Goal: Information Seeking & Learning: Learn about a topic

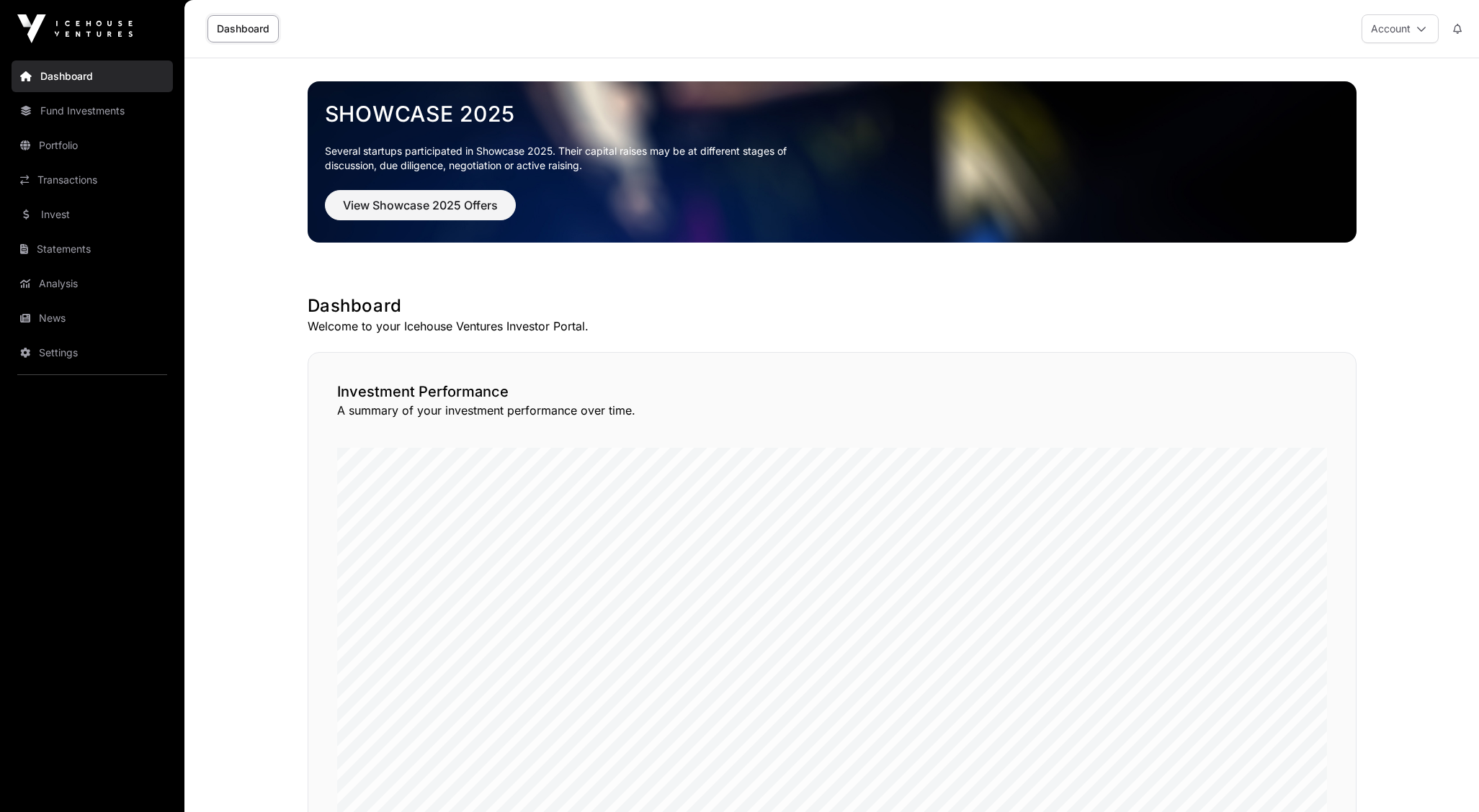
click at [69, 143] on link "Portfolio" at bounding box center [92, 145] width 161 height 32
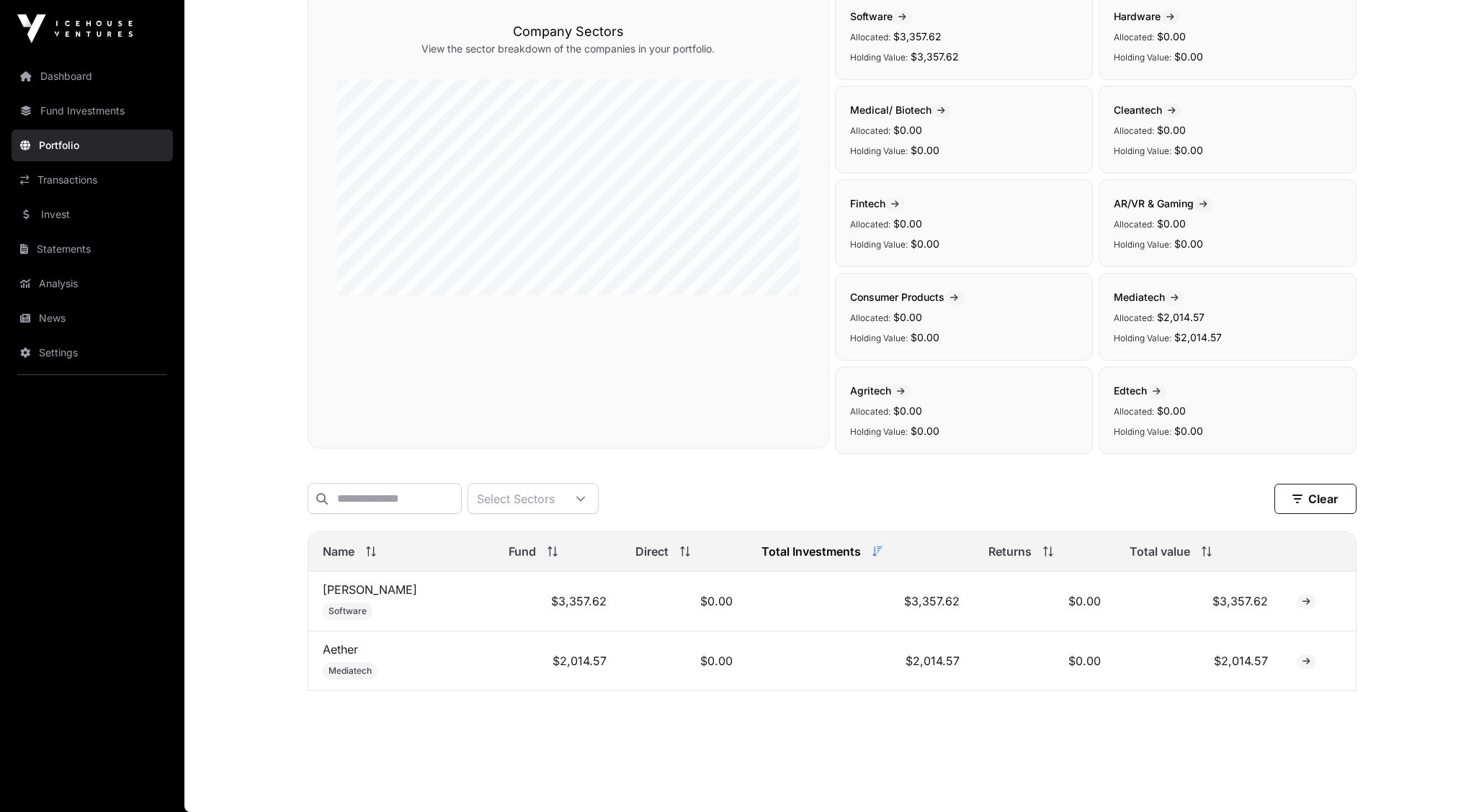
scroll to position [138, 0]
click at [341, 593] on link "[PERSON_NAME]" at bounding box center [369, 590] width 94 height 15
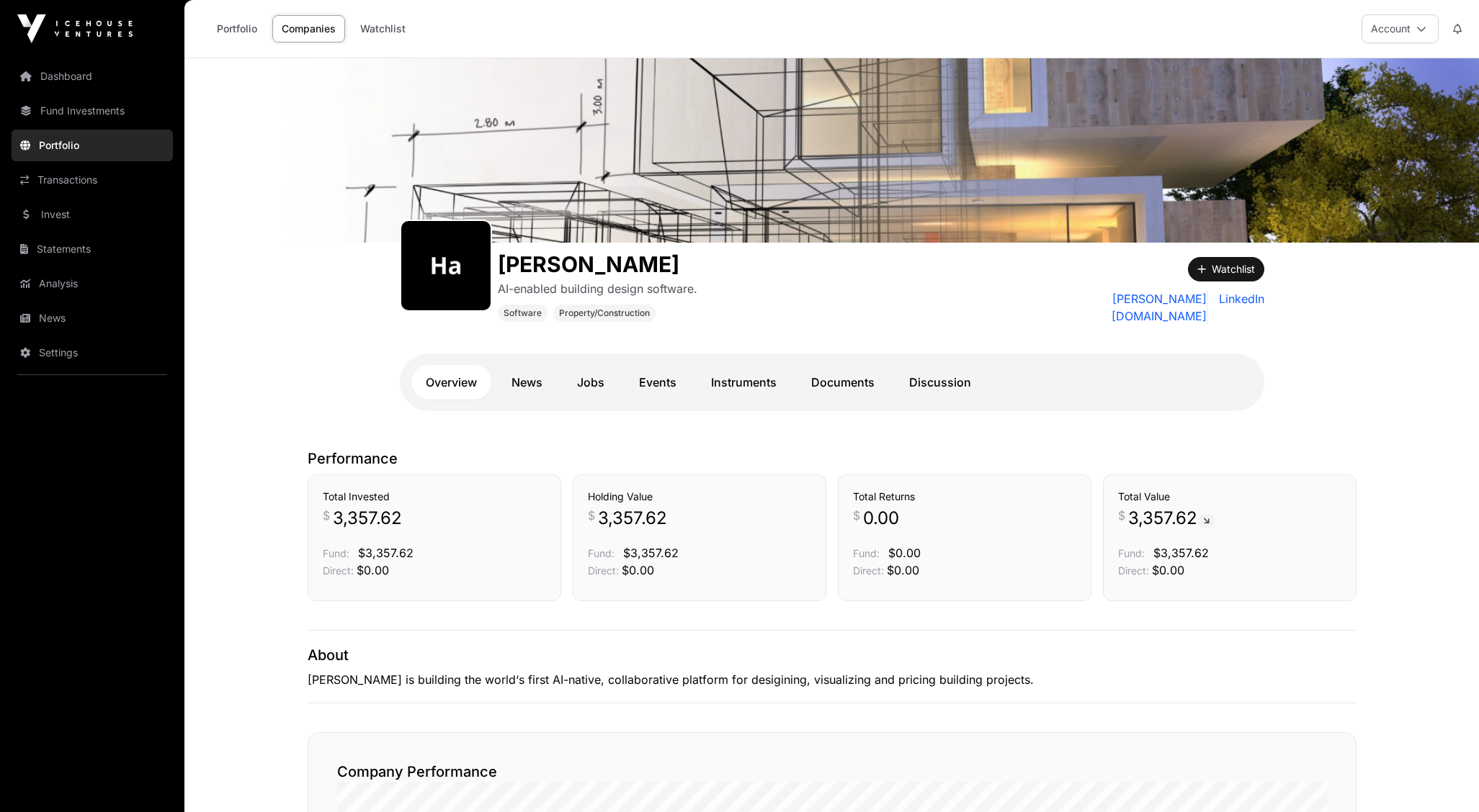
click at [535, 377] on link "News" at bounding box center [527, 382] width 60 height 34
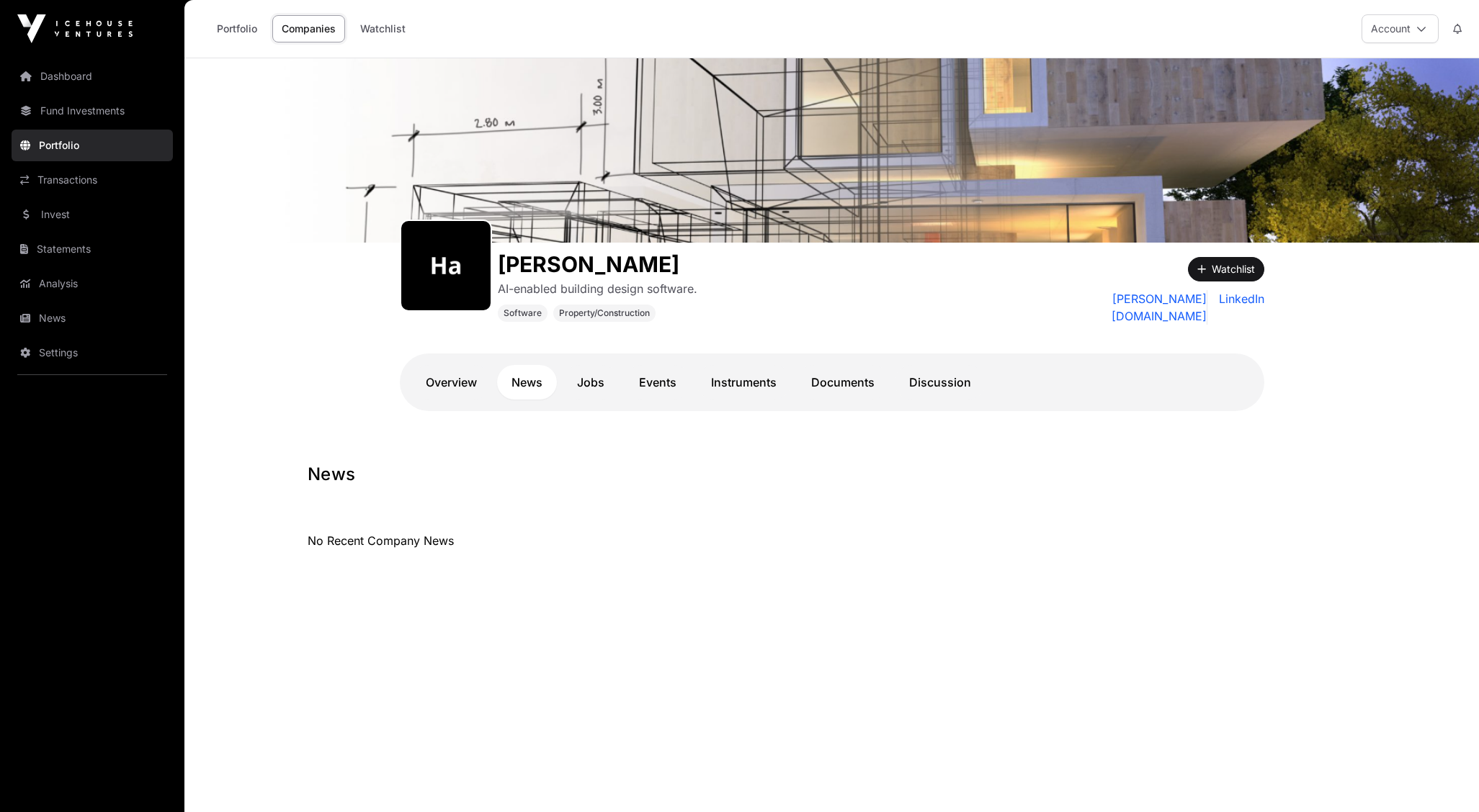
click at [583, 376] on link "Jobs" at bounding box center [590, 382] width 57 height 34
click at [652, 378] on link "Events" at bounding box center [658, 382] width 66 height 34
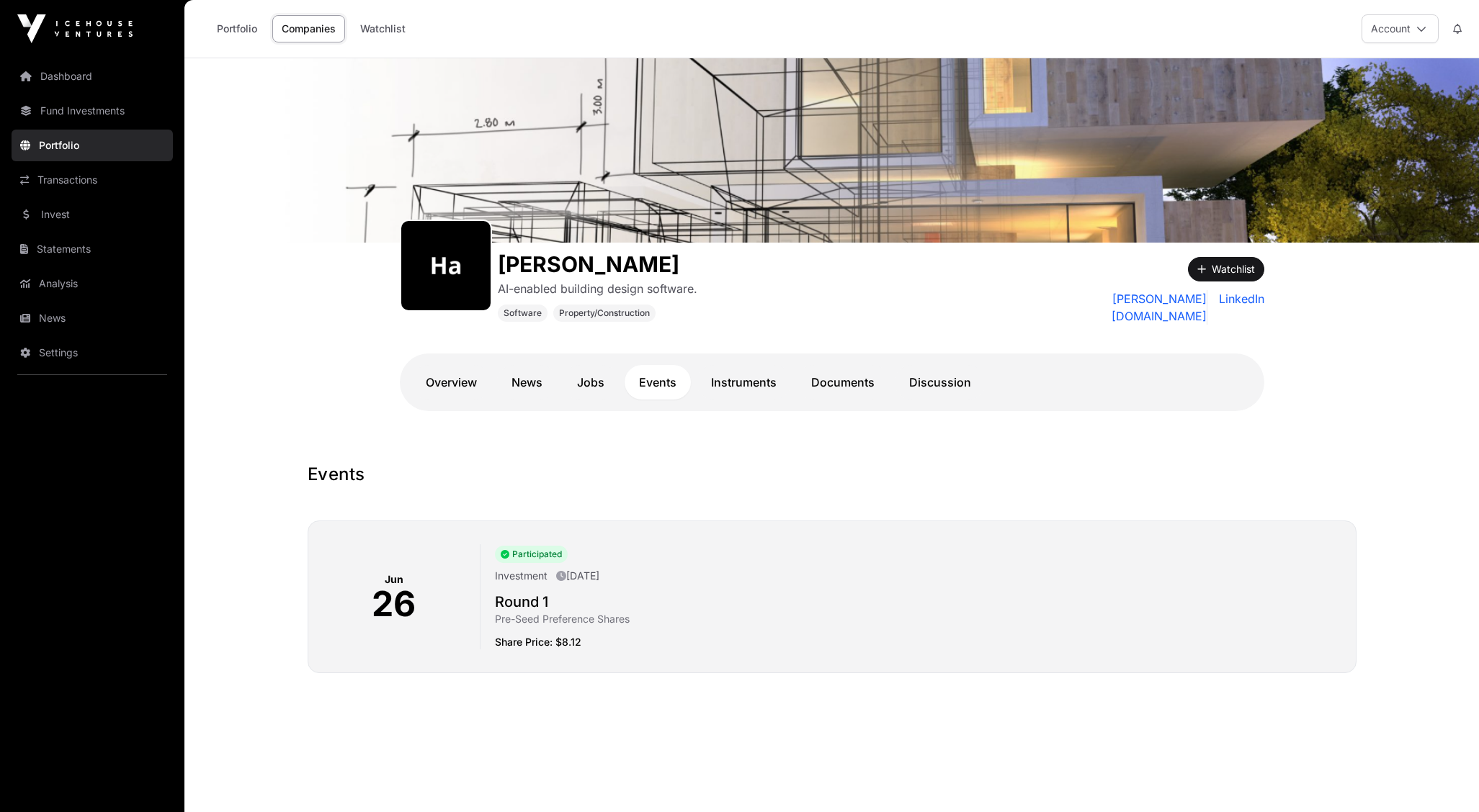
click at [758, 381] on link "Instruments" at bounding box center [743, 382] width 94 height 34
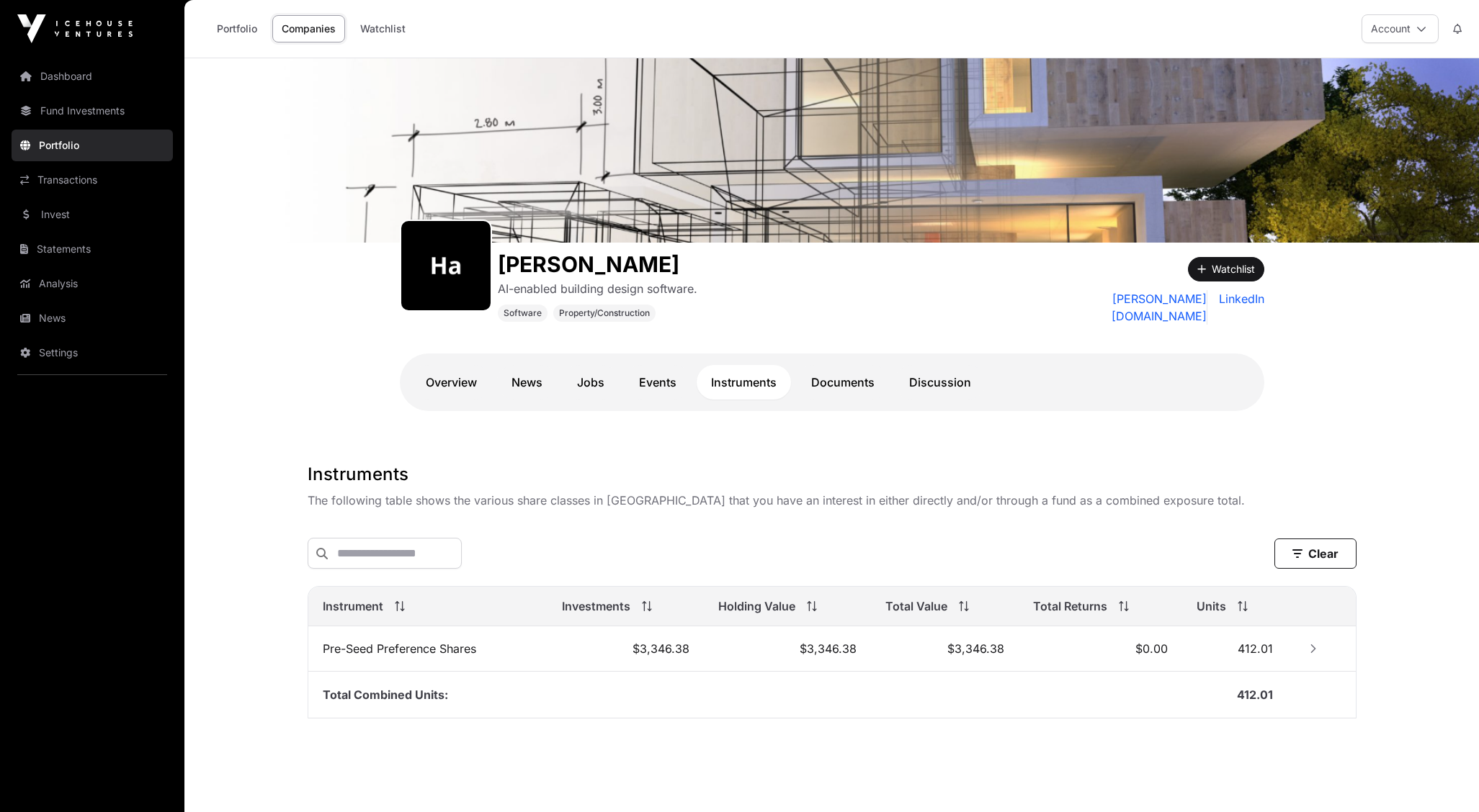
click at [829, 379] on link "Documents" at bounding box center [843, 382] width 93 height 34
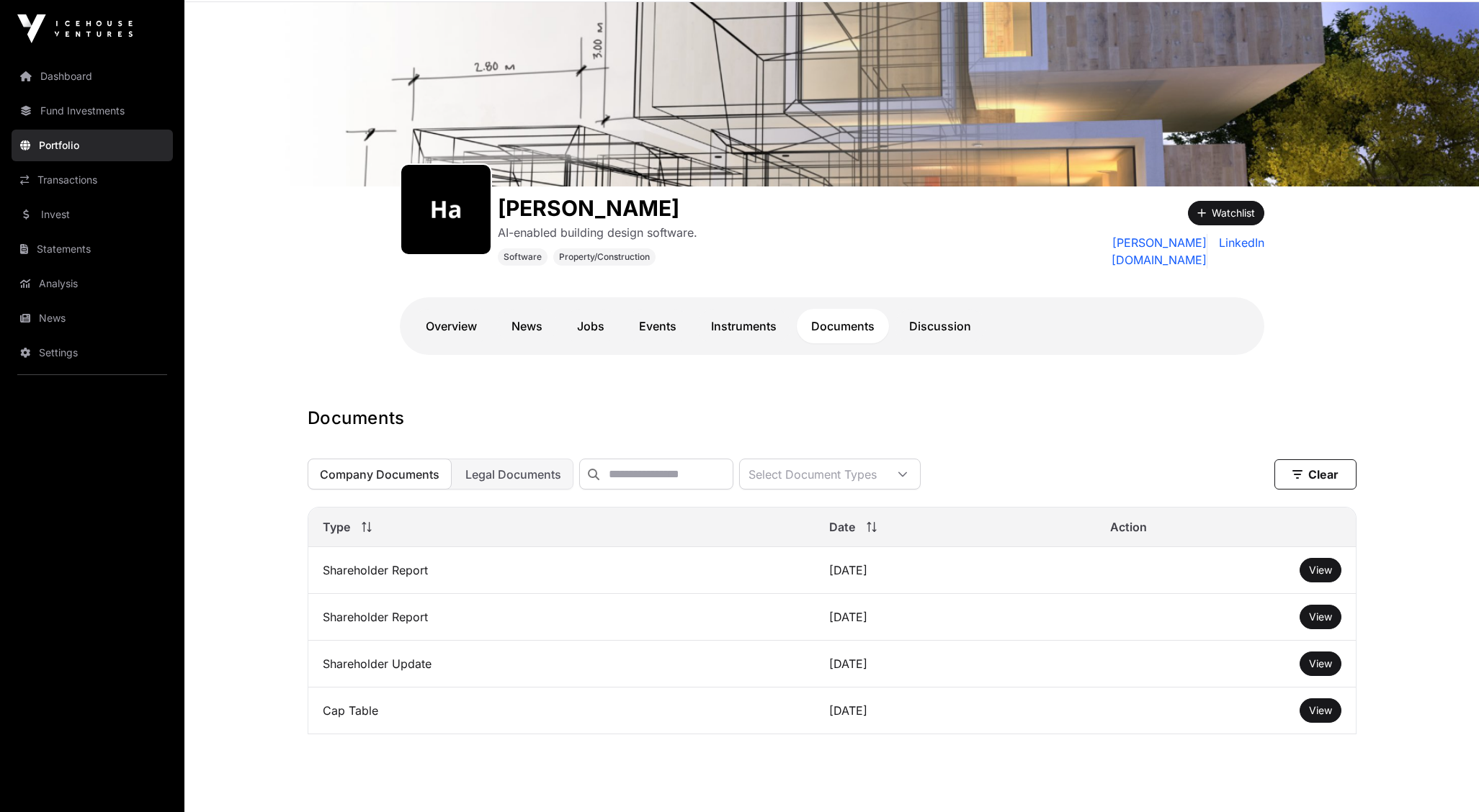
scroll to position [56, 0]
click at [1315, 566] on span "View" at bounding box center [1320, 569] width 23 height 12
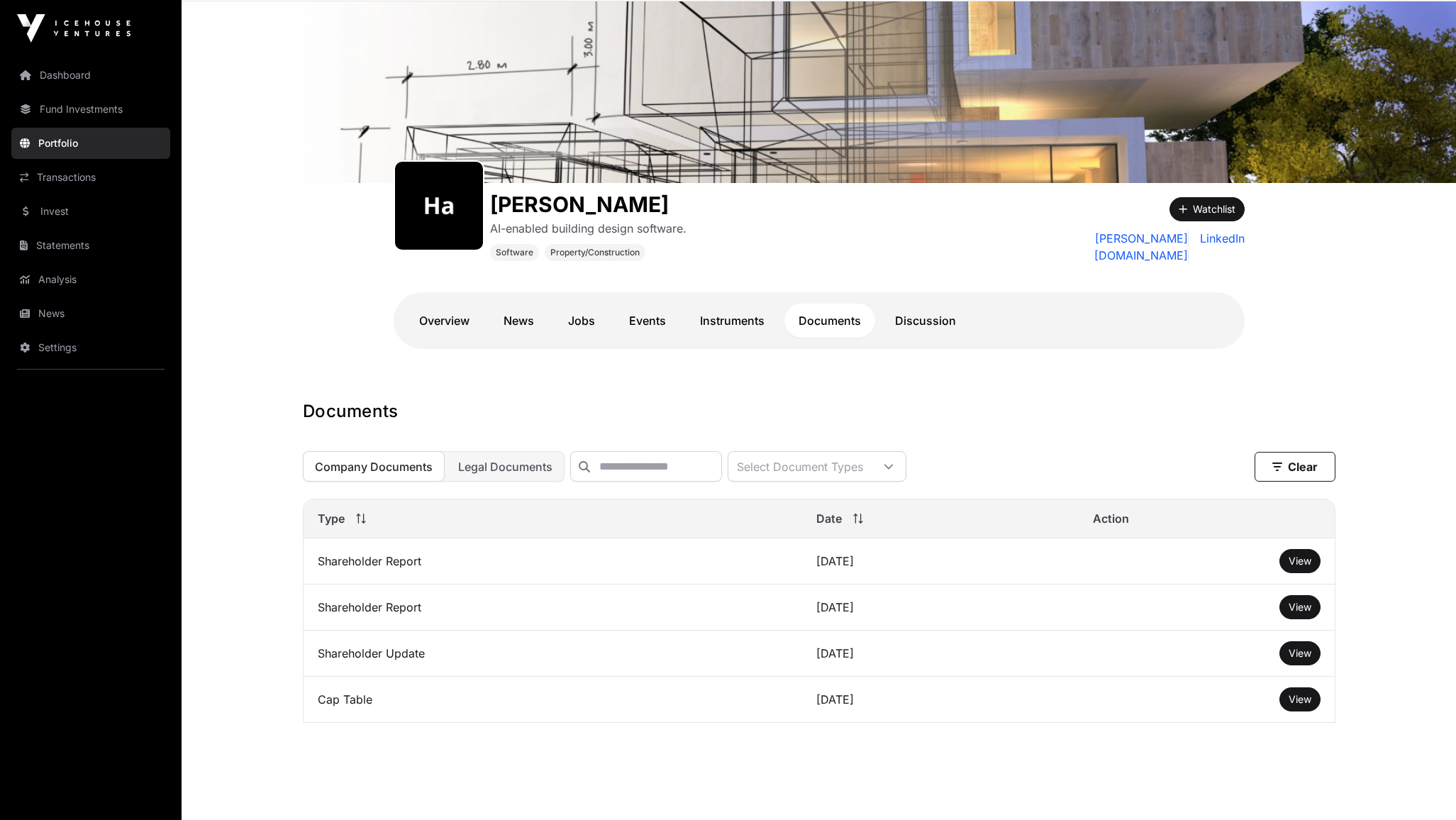
drag, startPoint x: 1299, startPoint y: 562, endPoint x: 1297, endPoint y: 544, distance: 18.1
click at [1298, 564] on span "View" at bounding box center [1300, 560] width 23 height 12
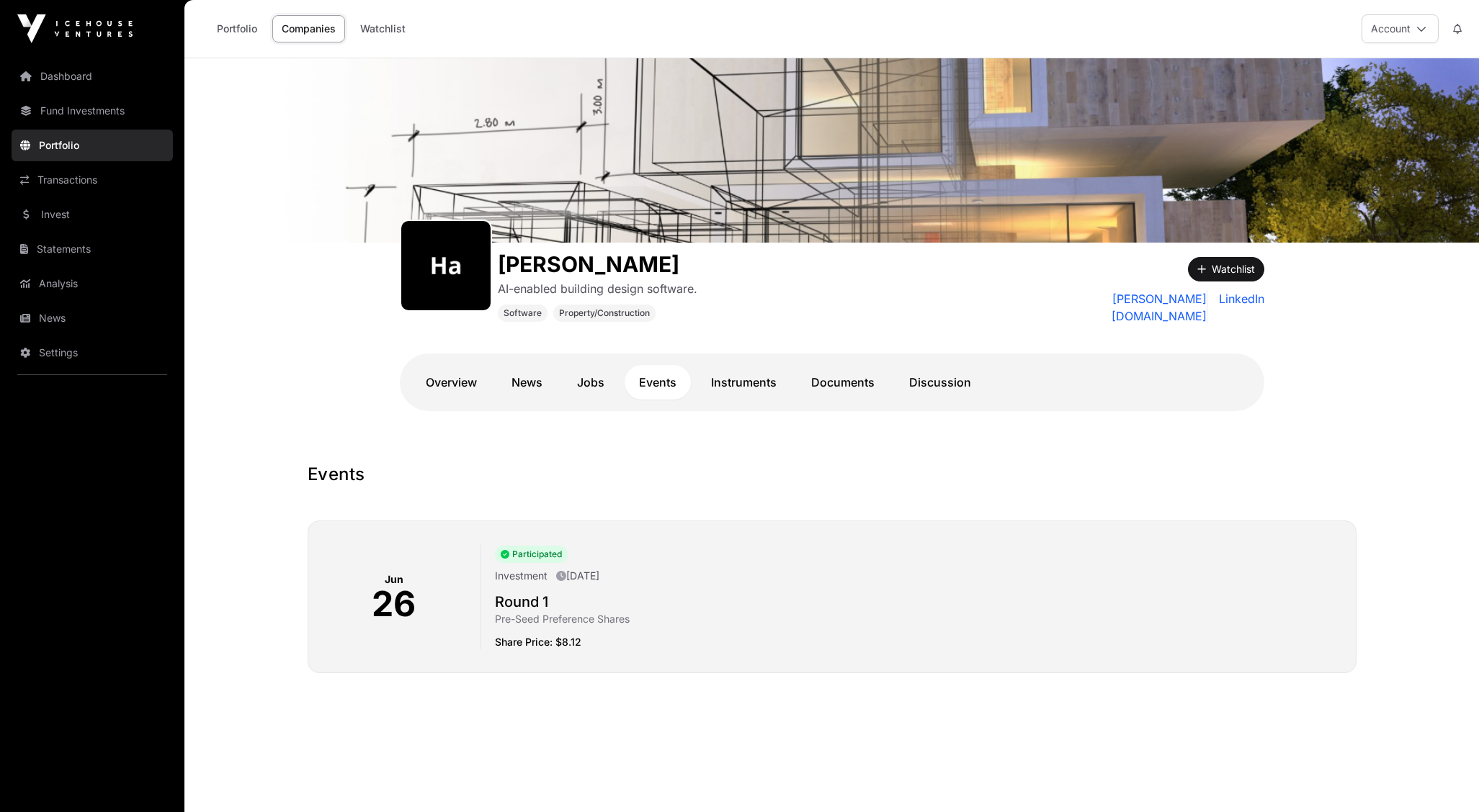
click at [254, 34] on link "Portfolio" at bounding box center [237, 28] width 59 height 27
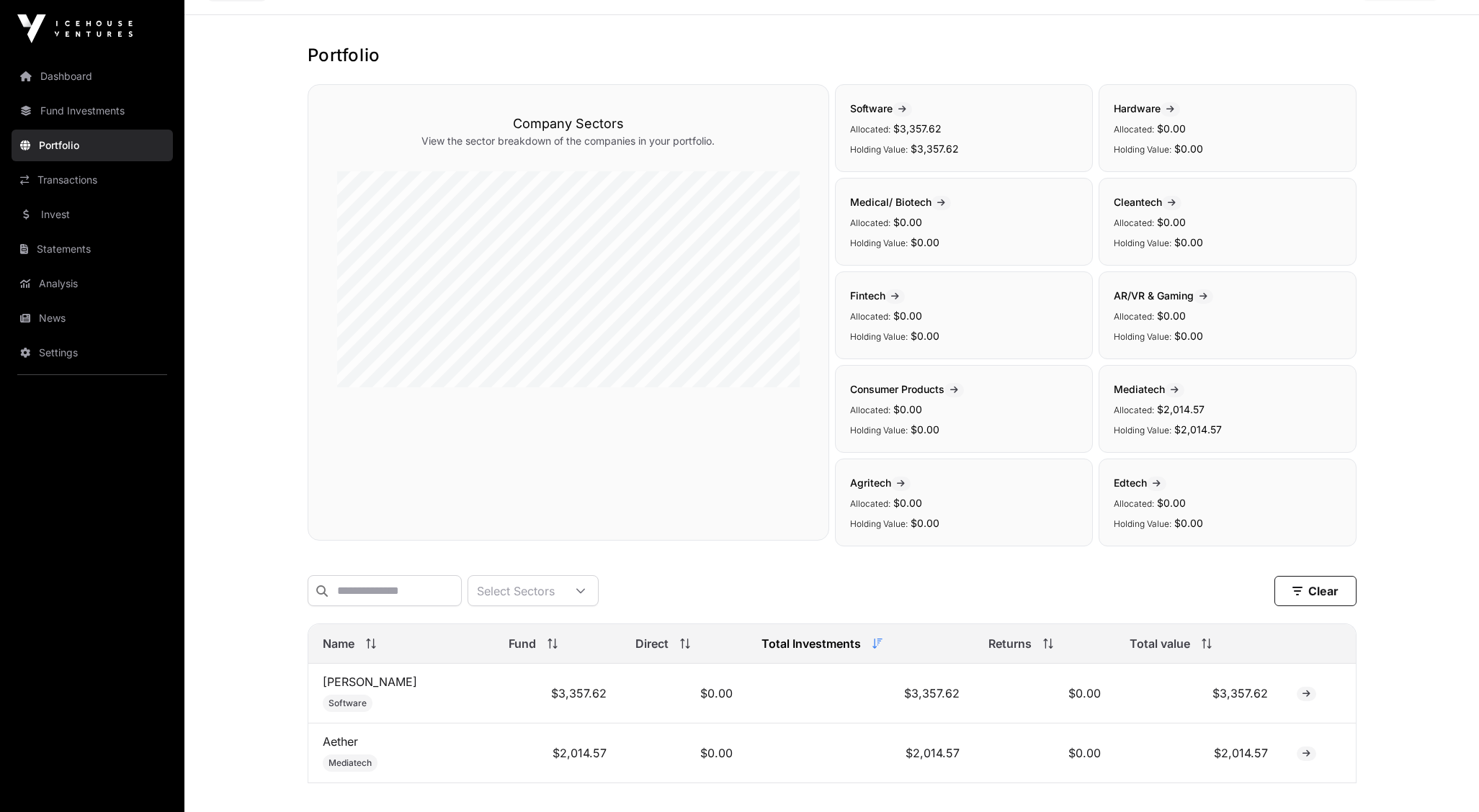
scroll to position [45, 0]
click at [338, 742] on link "Aether" at bounding box center [340, 739] width 35 height 15
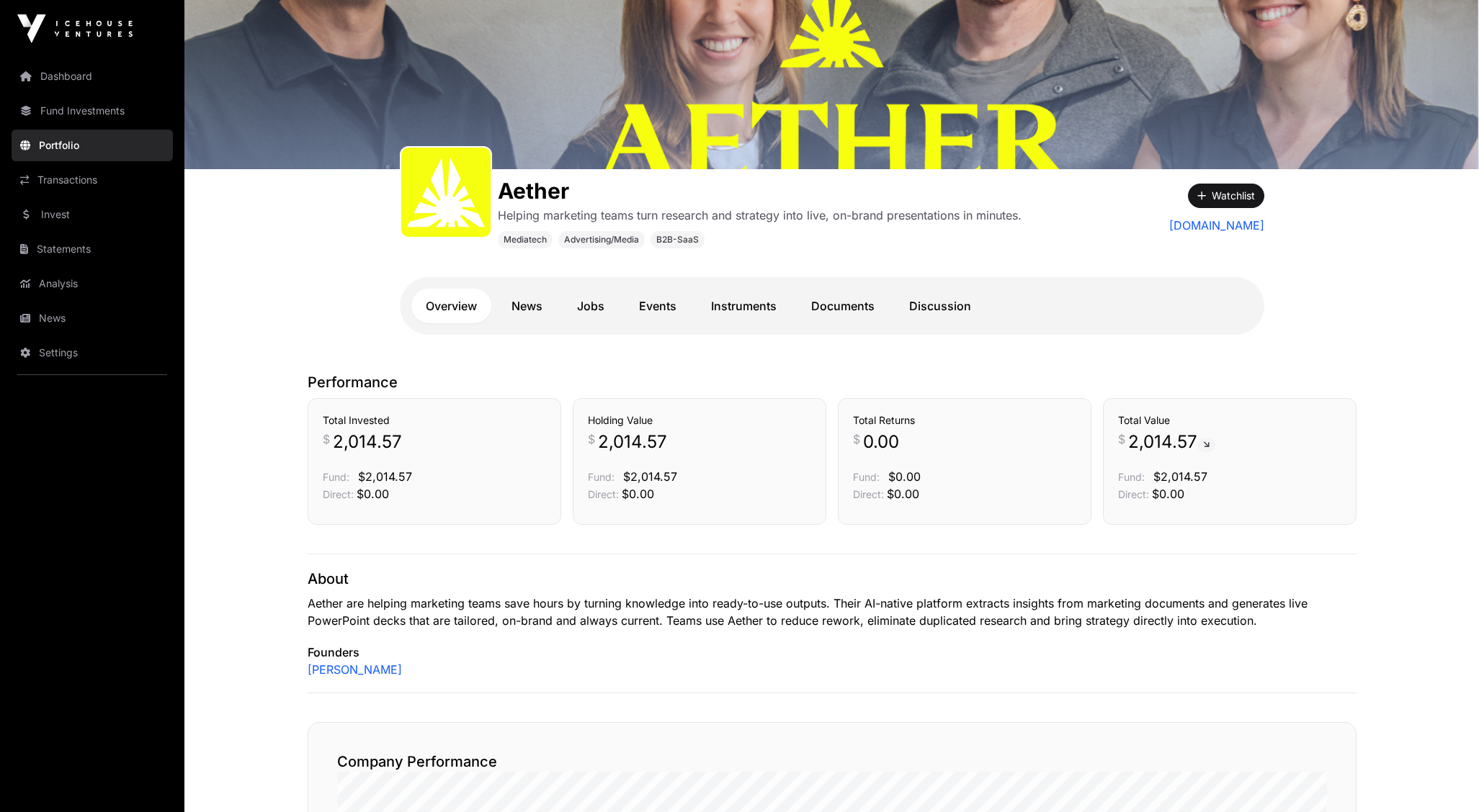
scroll to position [77, 0]
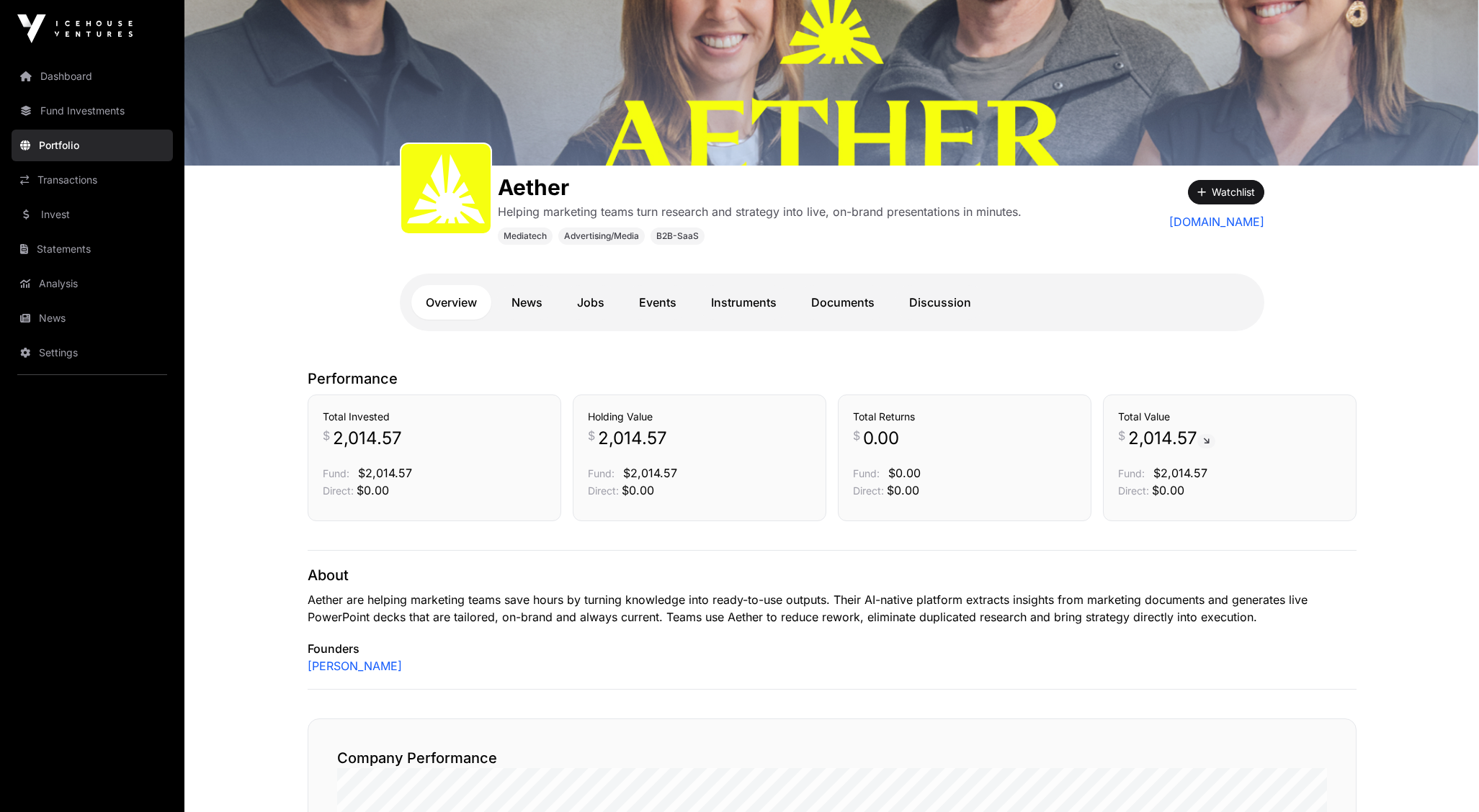
click at [510, 299] on link "News" at bounding box center [527, 302] width 60 height 34
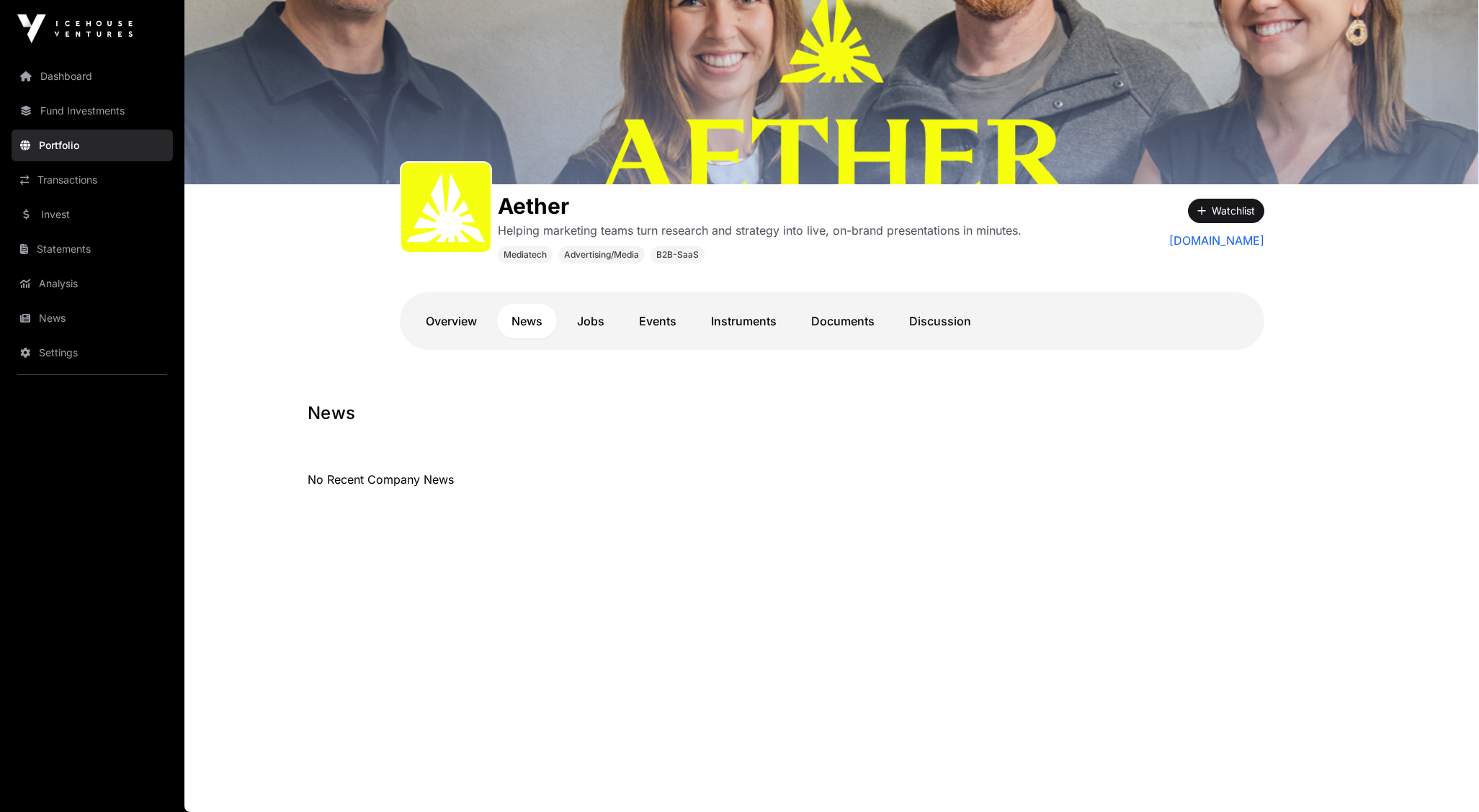
click at [593, 314] on link "Jobs" at bounding box center [590, 321] width 57 height 34
click at [451, 313] on link "Overview" at bounding box center [451, 321] width 80 height 34
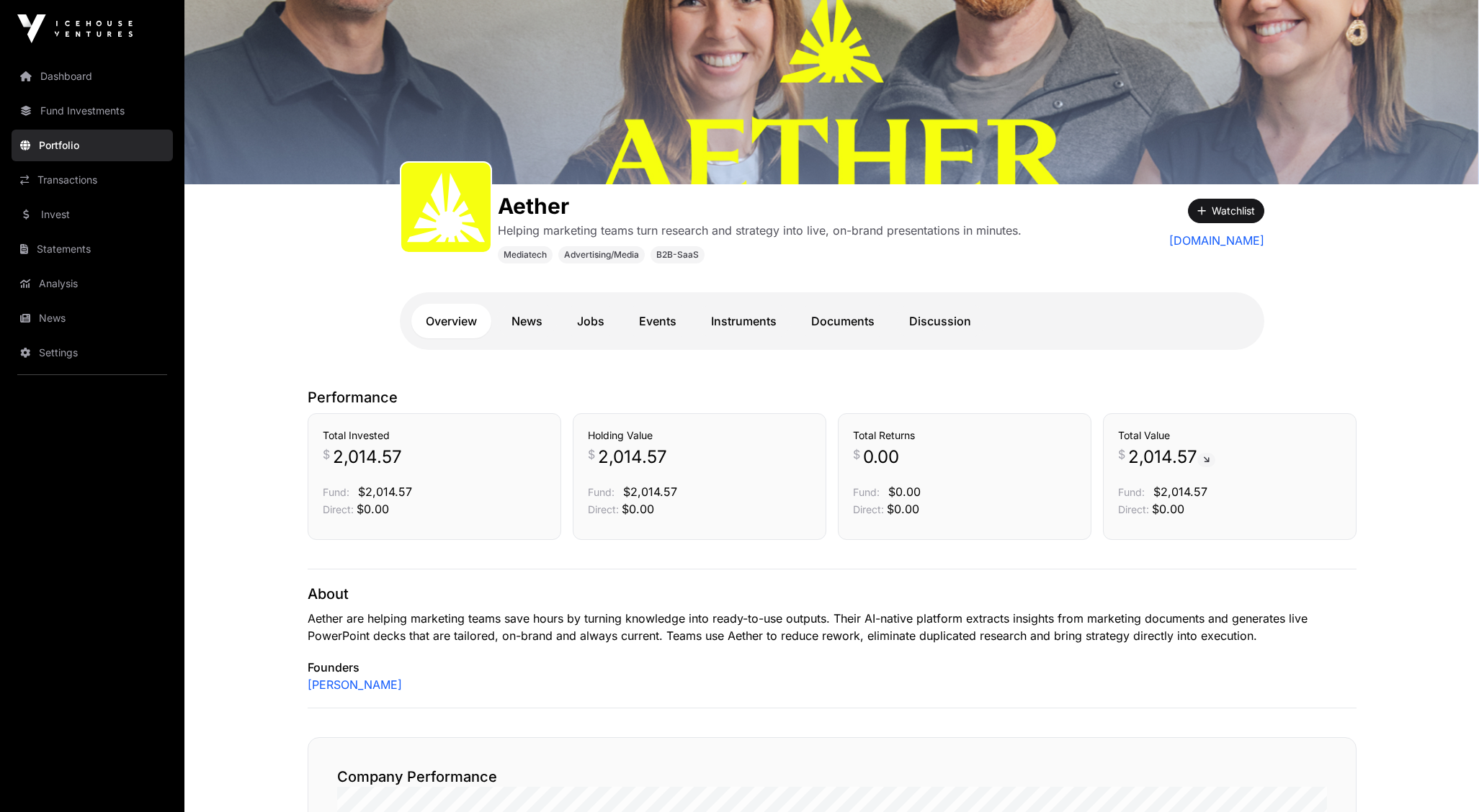
click at [70, 82] on link "Dashboard" at bounding box center [92, 76] width 161 height 32
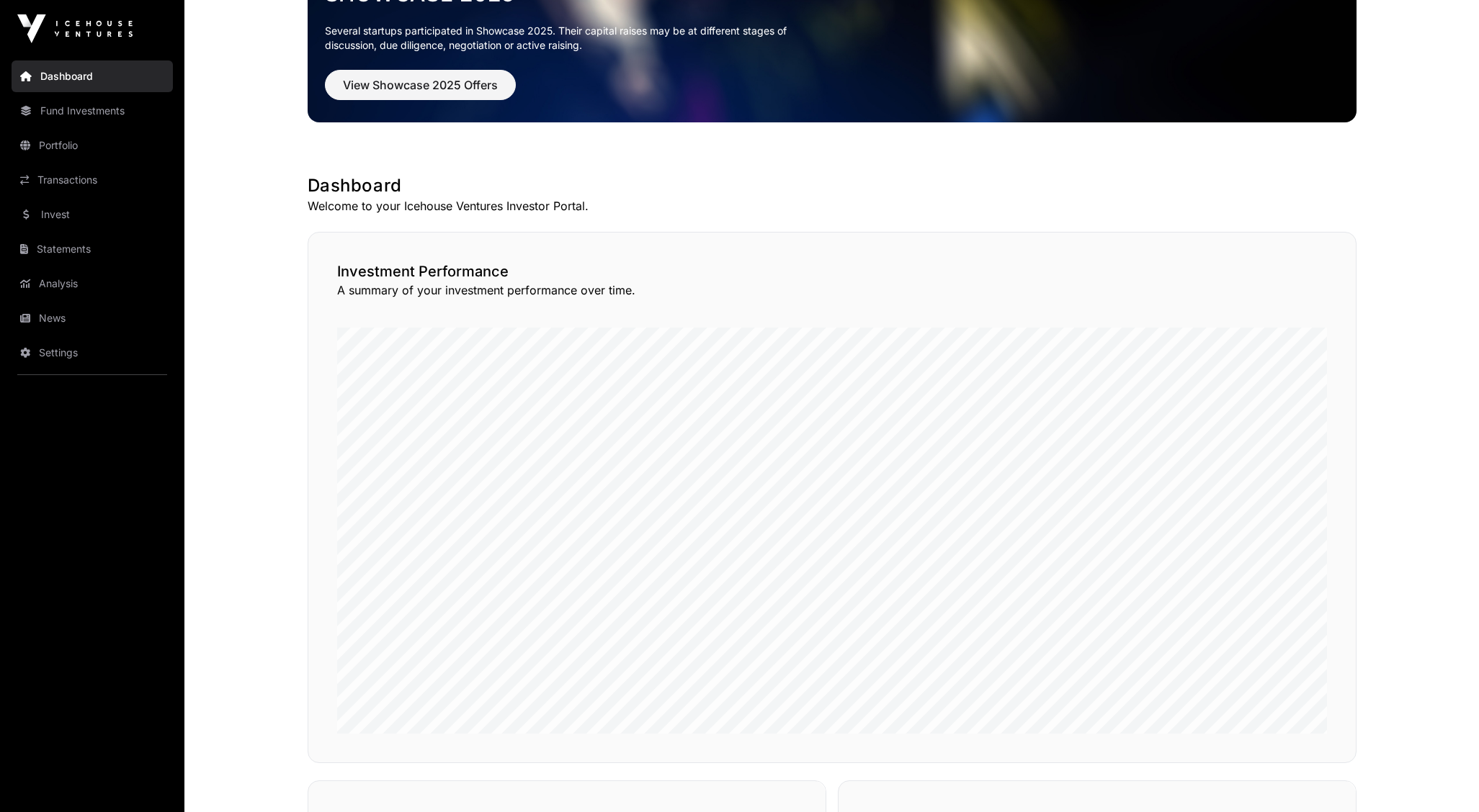
scroll to position [79, 0]
